Goal: Transaction & Acquisition: Obtain resource

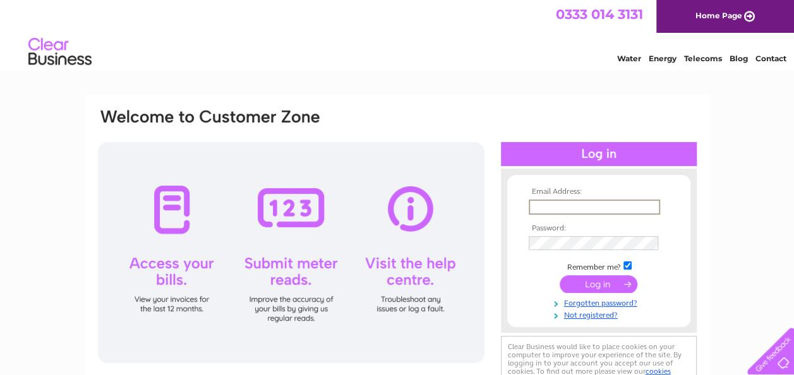
paste input "[EMAIL_ADDRESS][DOMAIN_NAME]"
type input "[EMAIL_ADDRESS][DOMAIN_NAME]"
click at [592, 279] on input "submit" at bounding box center [598, 285] width 78 height 18
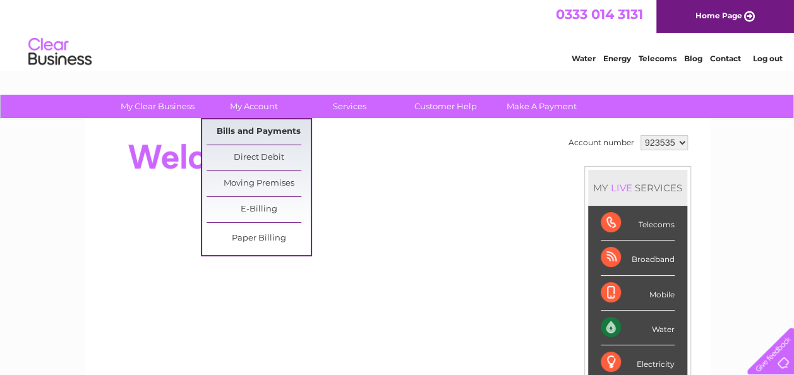
click at [254, 129] on link "Bills and Payments" at bounding box center [258, 131] width 104 height 25
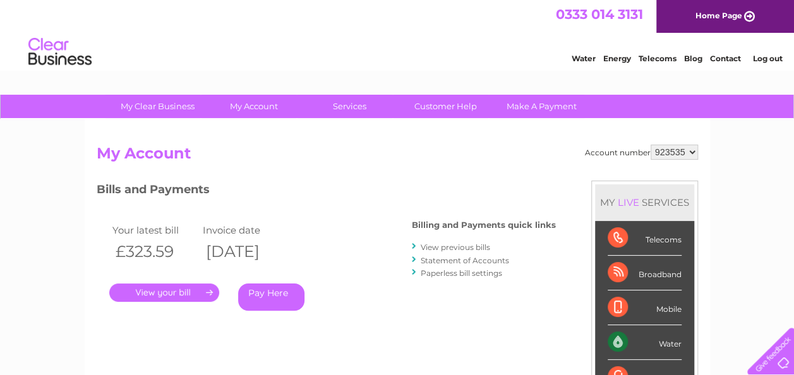
click at [168, 290] on link "." at bounding box center [164, 293] width 110 height 18
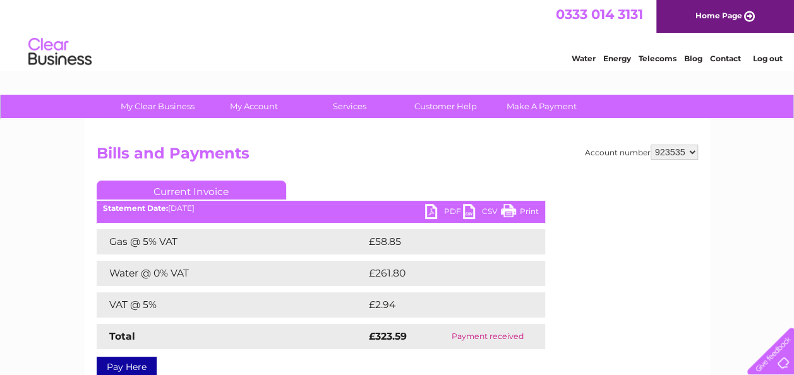
click at [433, 214] on link "PDF" at bounding box center [444, 213] width 38 height 18
